Goal: Task Accomplishment & Management: Manage account settings

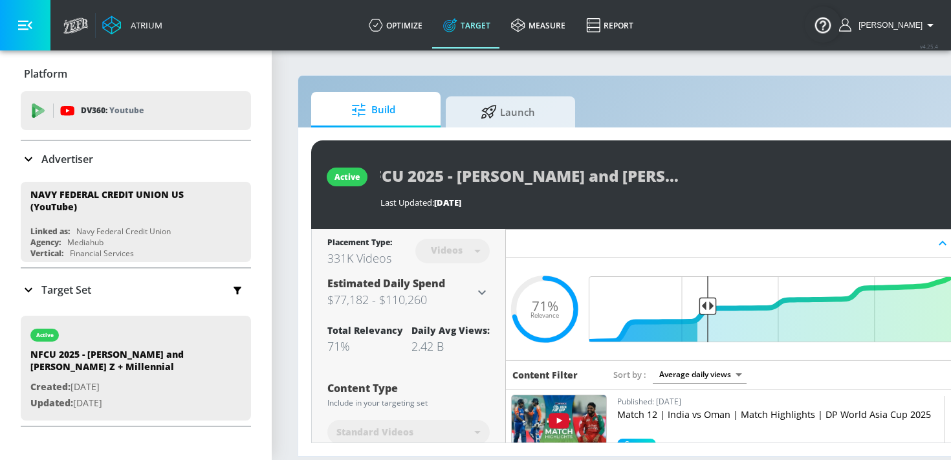
scroll to position [0, 32]
click at [706, 179] on div "NFCU 2025 - [PERSON_NAME] and [PERSON_NAME] Z + Millennial" at bounding box center [661, 175] width 562 height 29
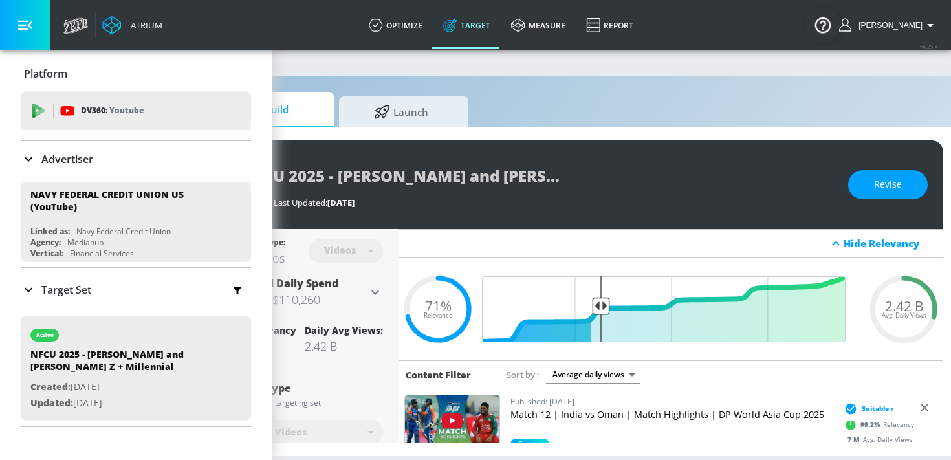
scroll to position [0, 138]
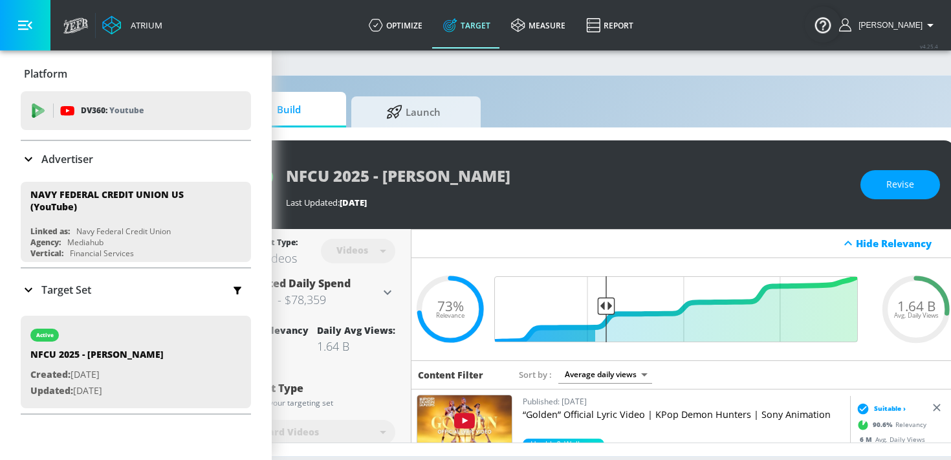
scroll to position [0, 138]
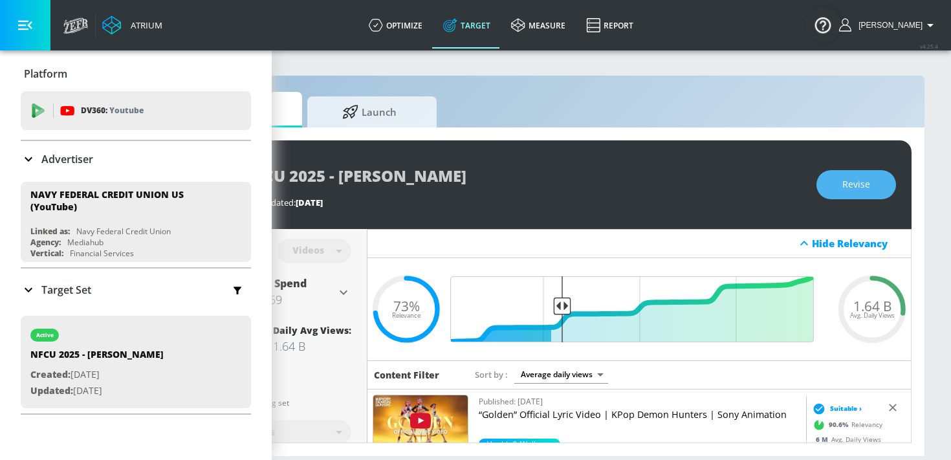
click at [844, 182] on span "Revise" at bounding box center [856, 185] width 28 height 16
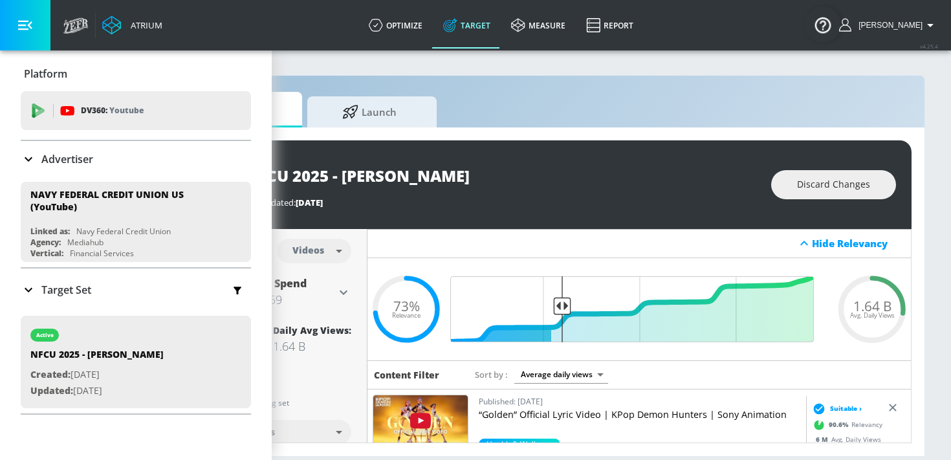
click at [433, 179] on input "NFCU 2025 - Mary" at bounding box center [403, 175] width 323 height 29
type input "NFCU 2025 - Mary - TS"
click at [547, 177] on icon "button" at bounding box center [554, 175] width 14 height 14
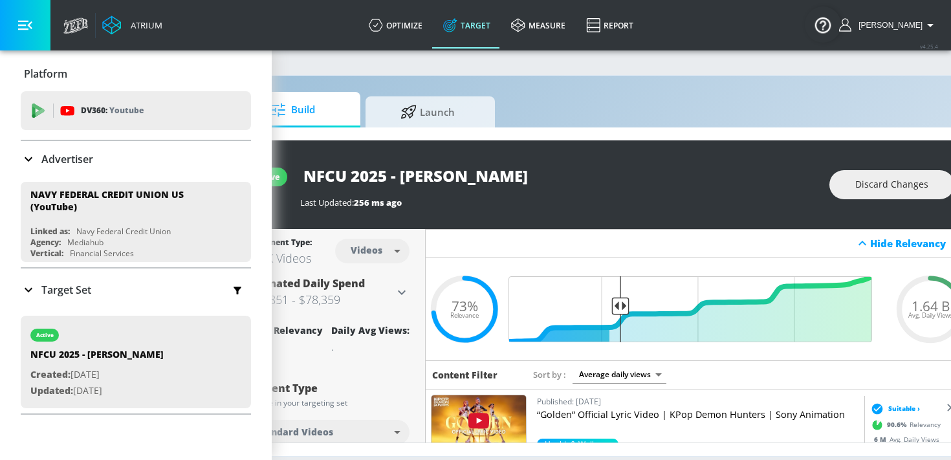
scroll to position [0, 69]
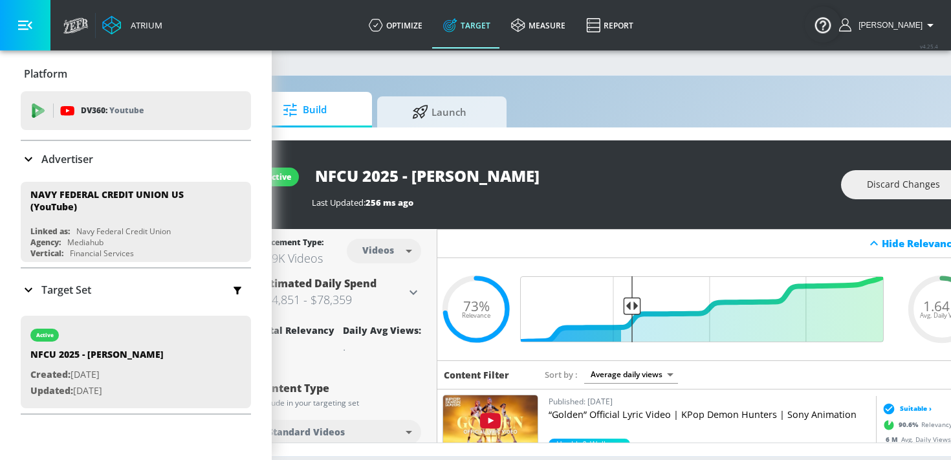
drag, startPoint x: 496, startPoint y: 177, endPoint x: 309, endPoint y: 174, distance: 187.6
click at [308, 174] on div "active NFCU 2025 - Mary - TS Last Updated: 256 ms ago Discard Changes" at bounding box center [612, 184] width 739 height 89
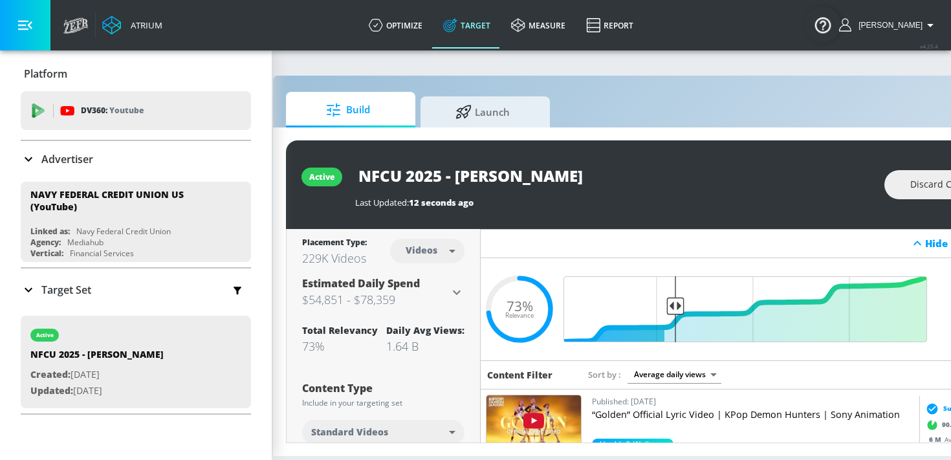
scroll to position [0, 0]
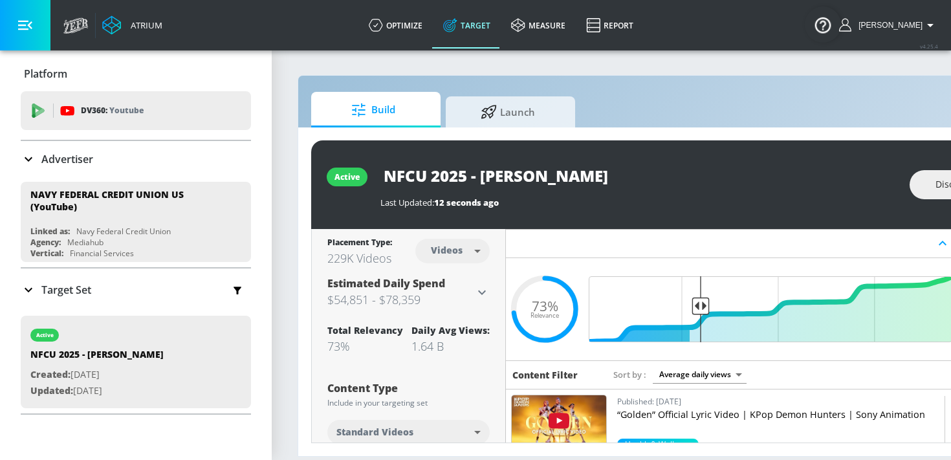
drag, startPoint x: 562, startPoint y: 176, endPoint x: 387, endPoint y: 175, distance: 175.3
click at [386, 175] on input "NFCU 2025 - Mary - TS" at bounding box center [541, 175] width 323 height 29
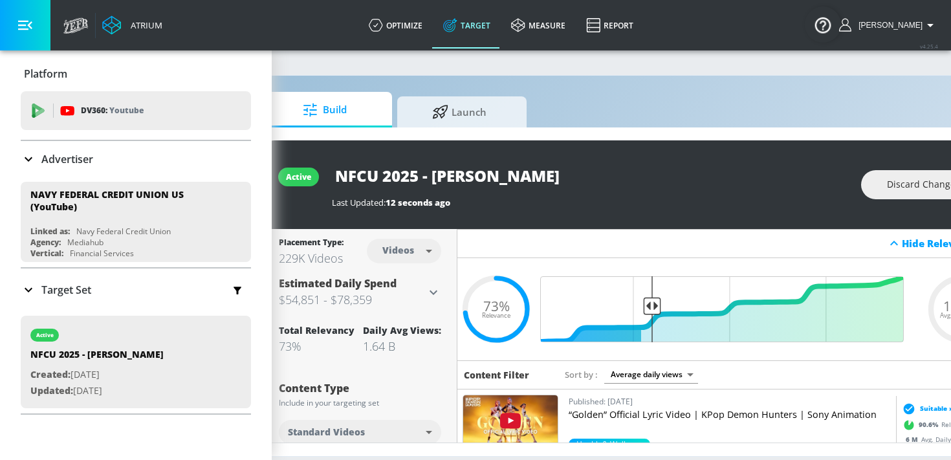
scroll to position [0, 138]
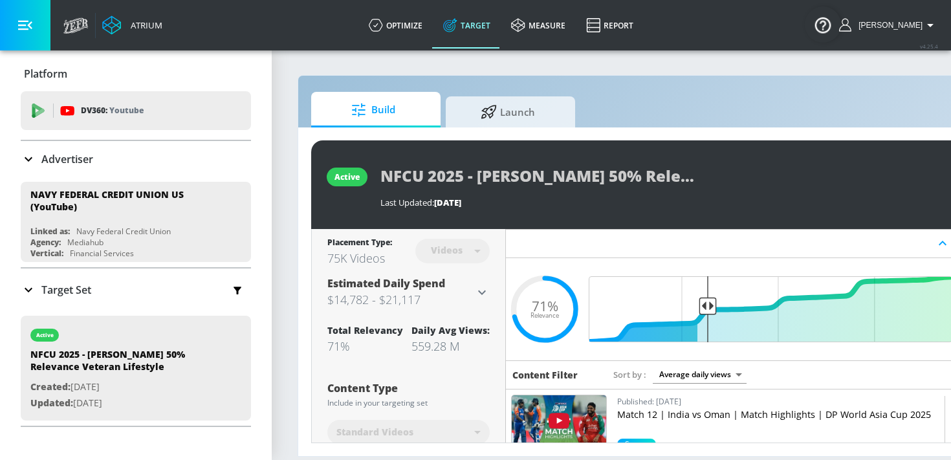
scroll to position [0, 91]
drag, startPoint x: 380, startPoint y: 174, endPoint x: 701, endPoint y: 175, distance: 320.9
click at [708, 173] on div "active NFCU 2025 - JAMES 50% Relevance Veteran Lifestyle Last Updated: 65 days …" at bounding box center [680, 184] width 739 height 89
